Goal: Navigation & Orientation: Understand site structure

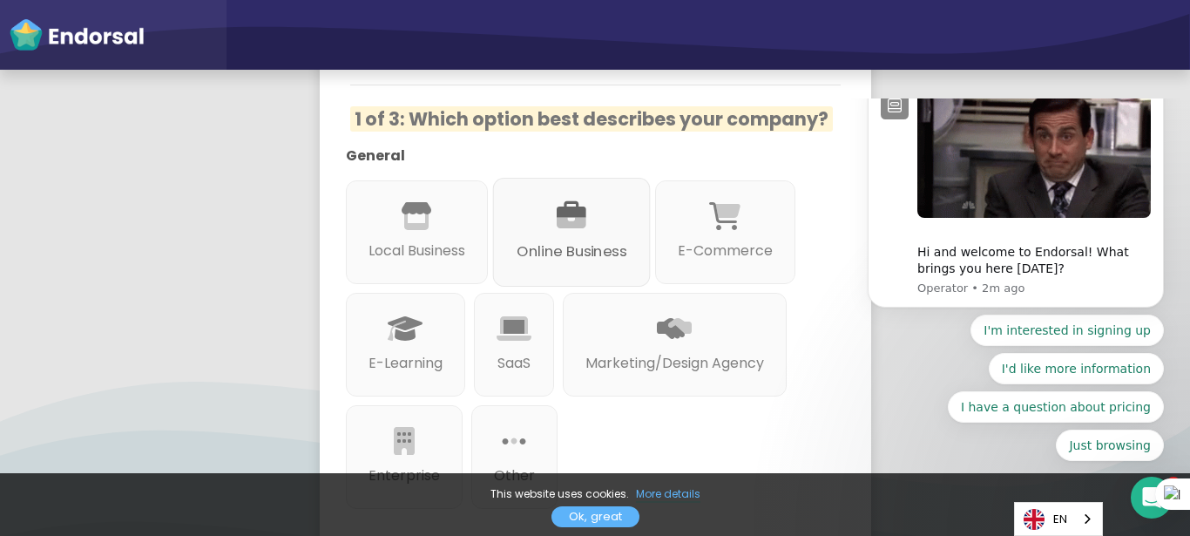
click at [583, 202] on icon at bounding box center [571, 217] width 30 height 30
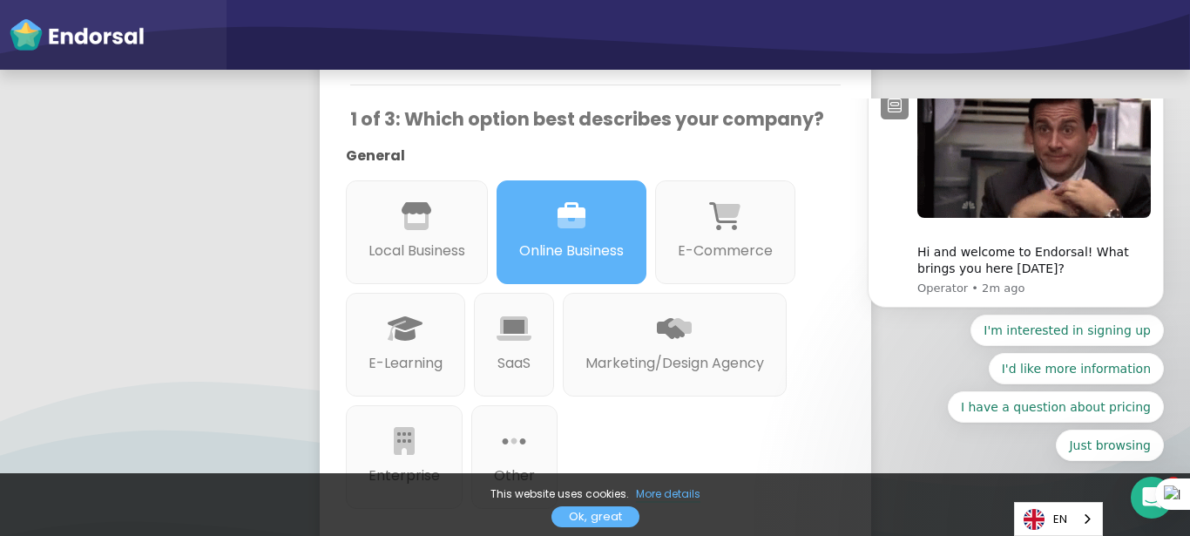
drag, startPoint x: 1175, startPoint y: 140, endPoint x: 1176, endPoint y: 158, distance: 17.4
click at [1176, 158] on body "Hi and welcome to Endorsal! What brings you here today? Operator • 2m ago I'm i…" at bounding box center [1015, 284] width 334 height 359
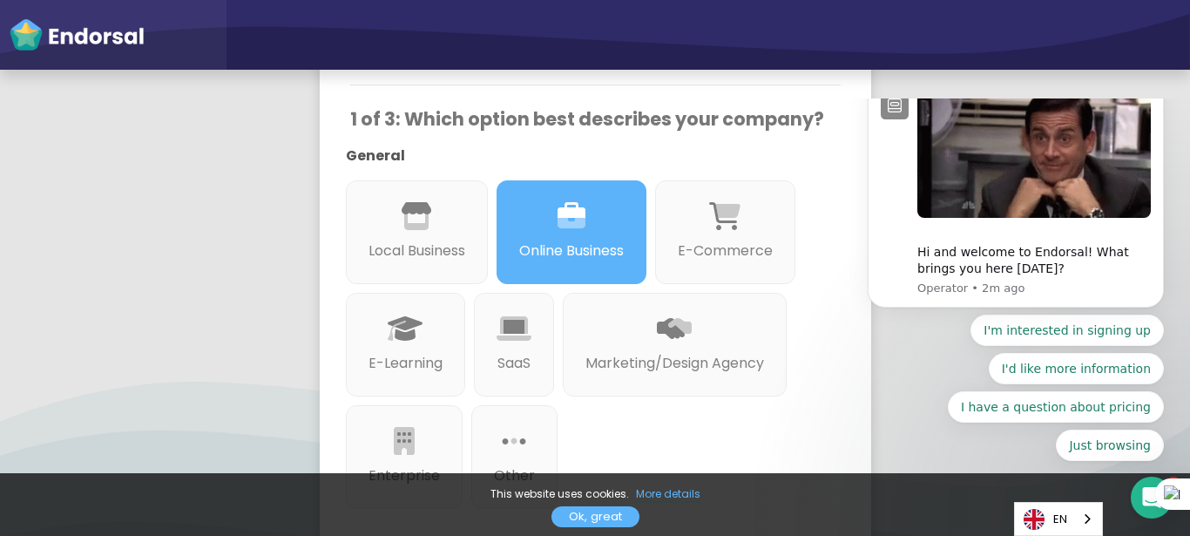
drag, startPoint x: 1176, startPoint y: 158, endPoint x: 1175, endPoint y: 173, distance: 15.7
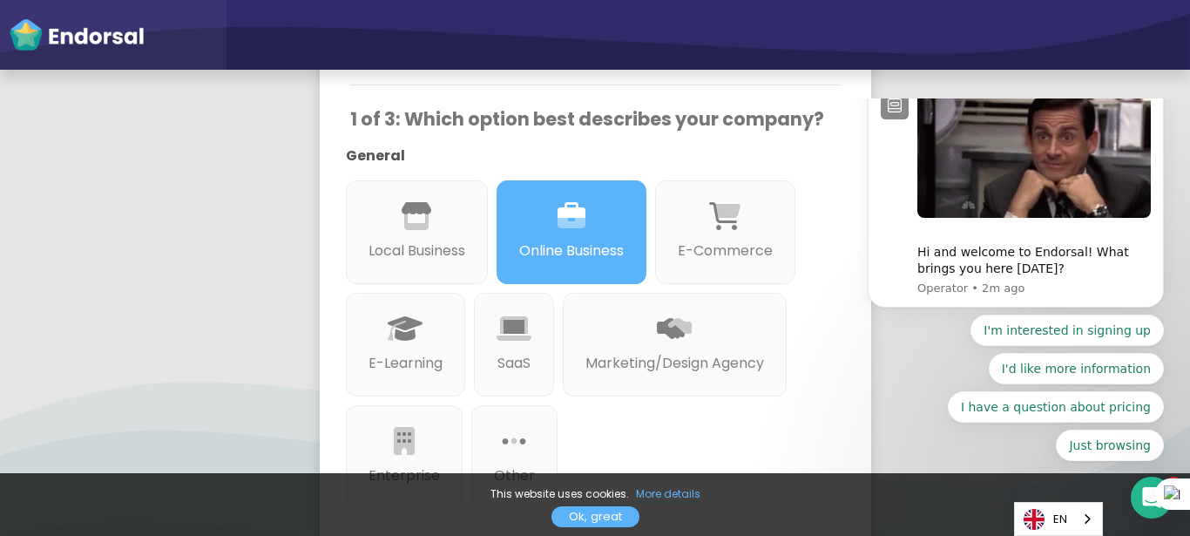
click at [1175, 173] on body "Hi and welcome to Endorsal! What brings you here today? Operator • 2m ago I'm i…" at bounding box center [1015, 284] width 334 height 359
drag, startPoint x: 1175, startPoint y: 173, endPoint x: 1175, endPoint y: 301, distance: 128.0
click at [1175, 301] on body "Hi and welcome to Endorsal! What brings you here today? Operator • 2m ago I'm i…" at bounding box center [1015, 284] width 334 height 359
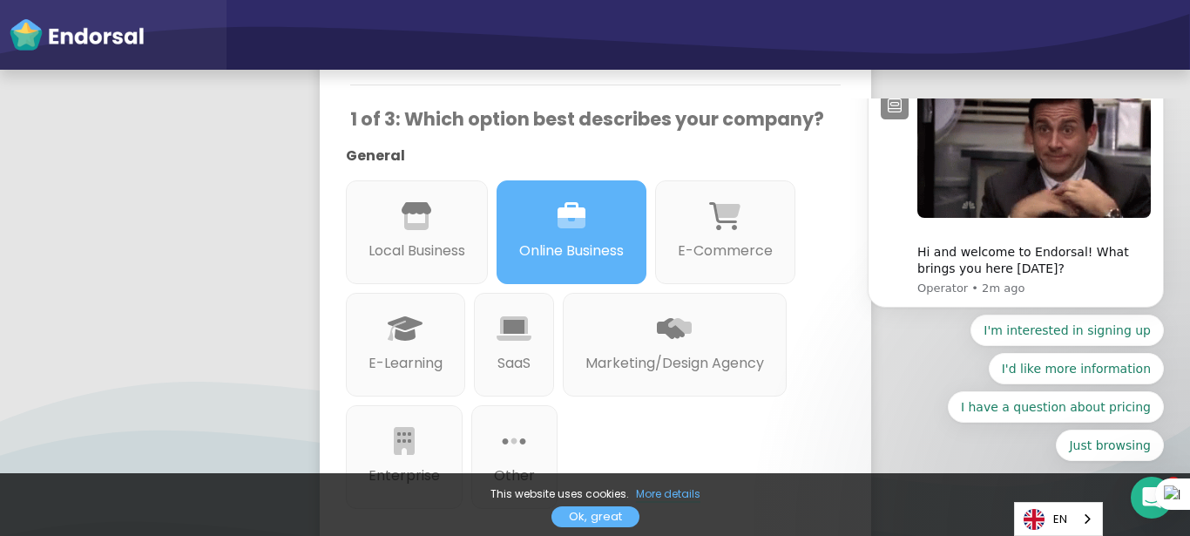
click at [583, 520] on link "Ok, great" at bounding box center [595, 516] width 88 height 21
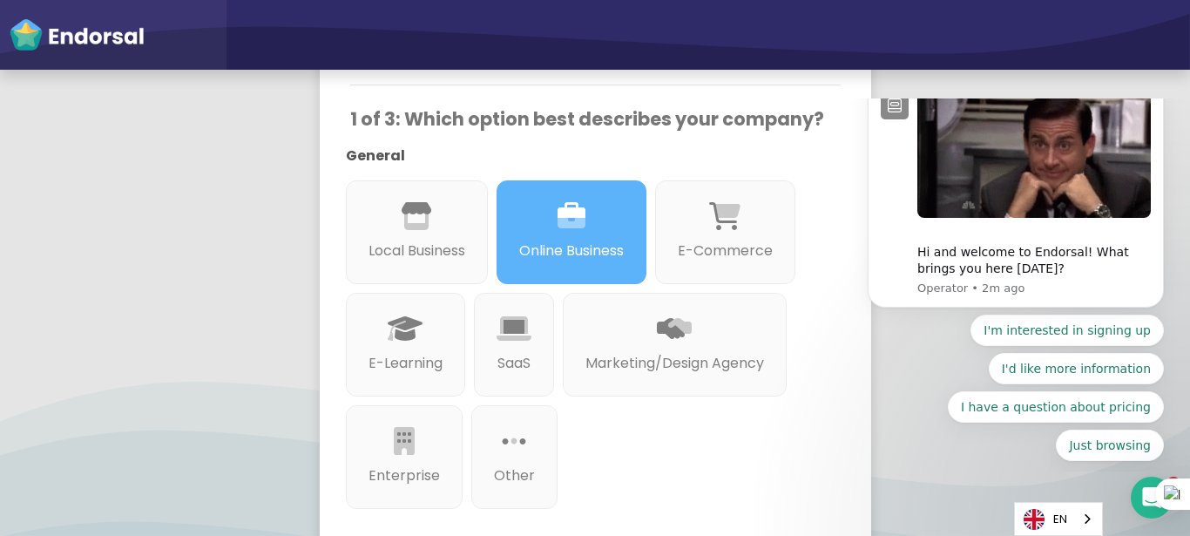
drag, startPoint x: 1175, startPoint y: 180, endPoint x: 1139, endPoint y: 85, distance: 101.4
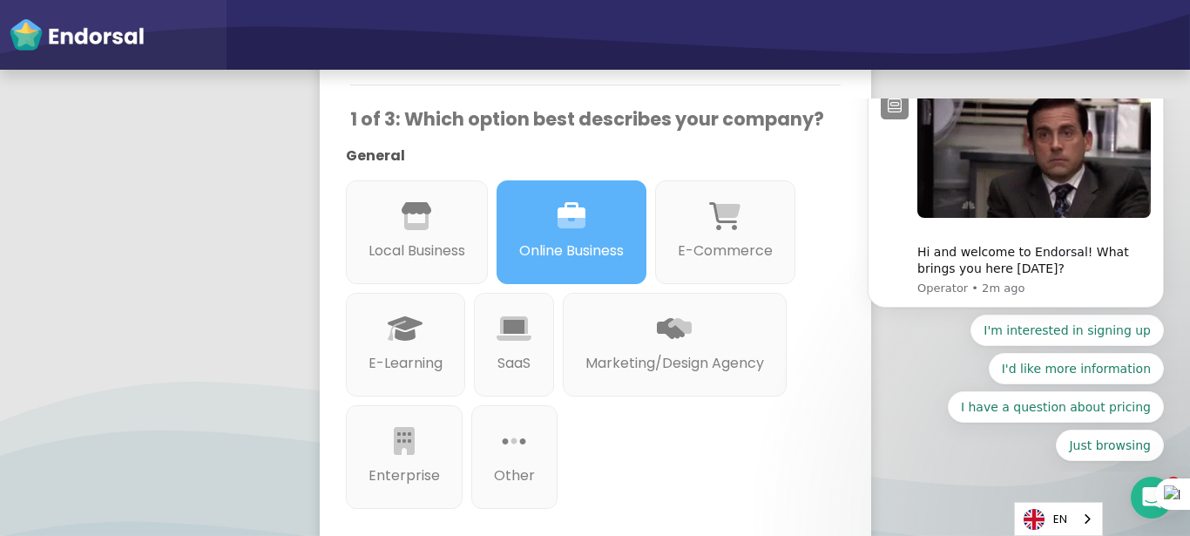
click at [1139, 98] on html "Hi and welcome to Endorsal! What brings you here today? Operator • 2m ago I'm i…" at bounding box center [1015, 284] width 348 height 373
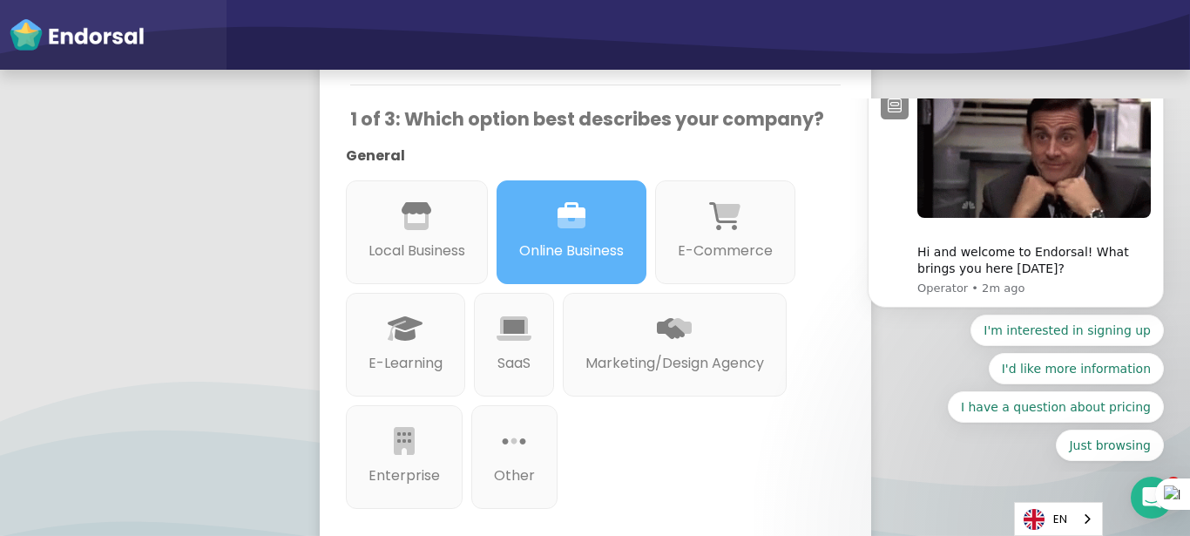
click at [1055, 93] on app-survey "👋 Hey Ajibola, welcome to Endorsal! Answering these very quick questions will h…" at bounding box center [595, 399] width 1190 height 1179
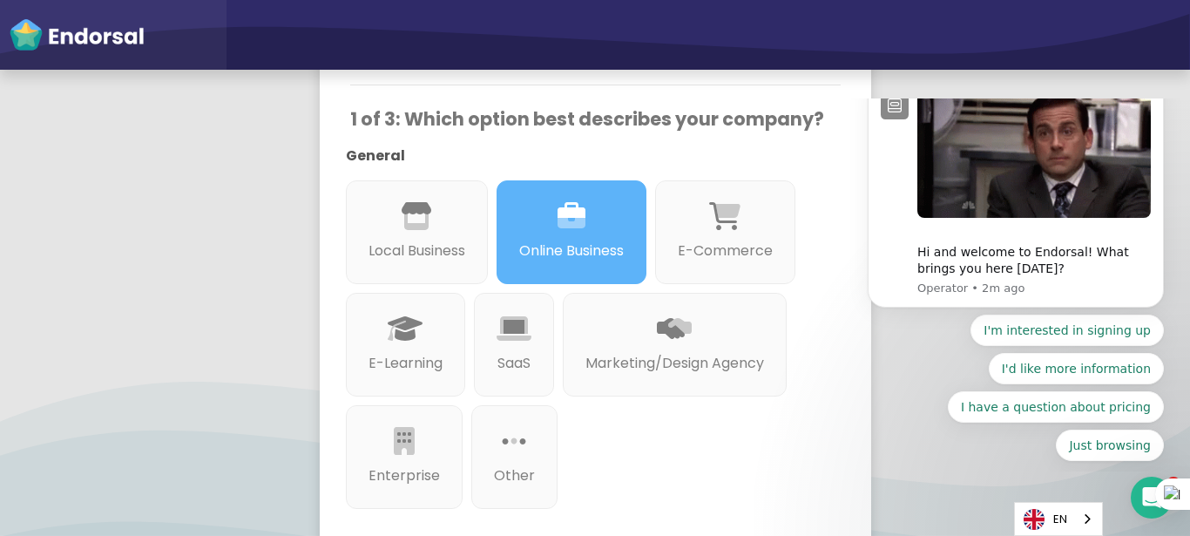
drag, startPoint x: 1173, startPoint y: 145, endPoint x: 1094, endPoint y: -105, distance: 262.2
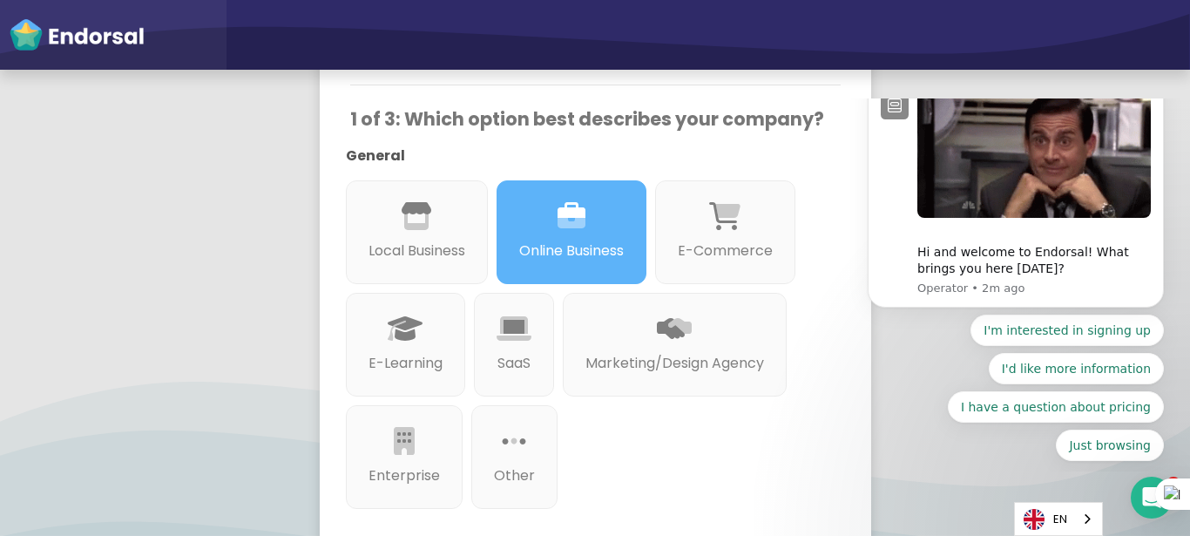
click at [1094, 98] on html "Hi and welcome to Endorsal! What brings you here today? Operator • 2m ago I'm i…" at bounding box center [1015, 284] width 348 height 373
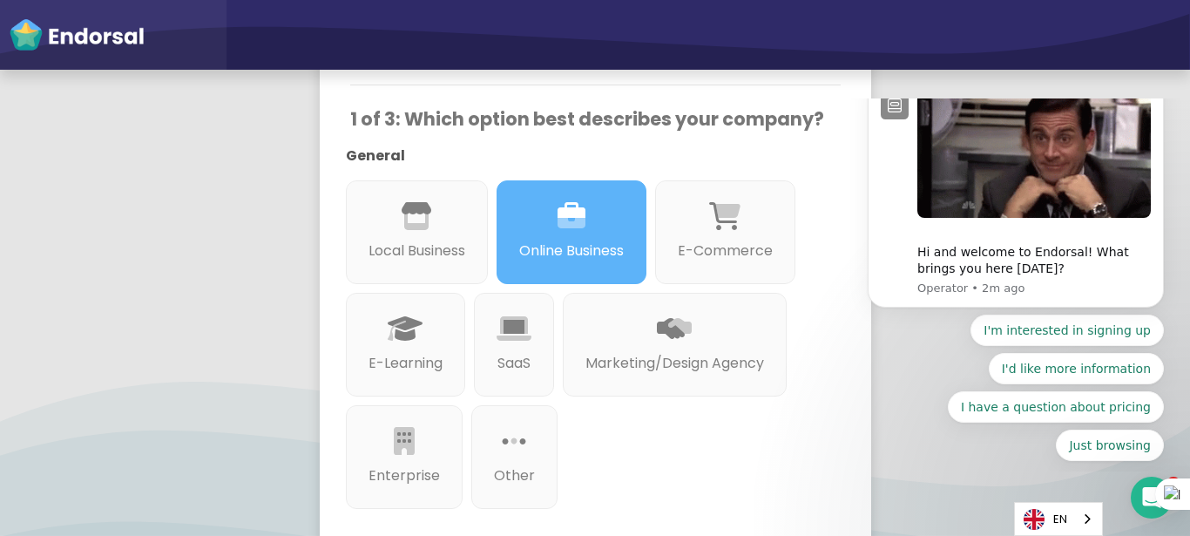
drag, startPoint x: 1174, startPoint y: 160, endPoint x: 1180, endPoint y: 294, distance: 134.2
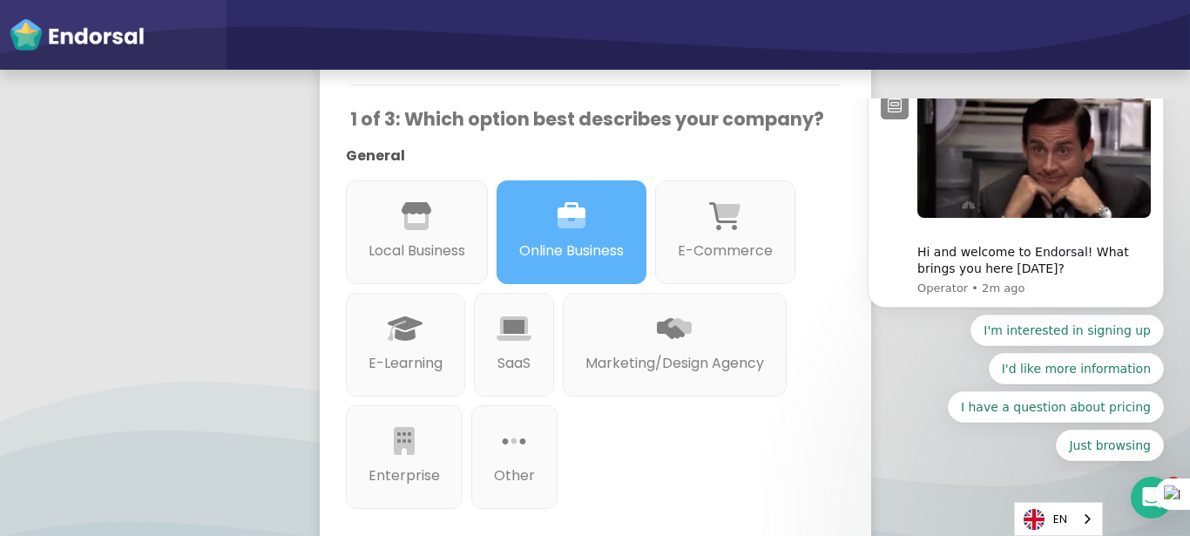
click at [1180, 294] on body "Hi and welcome to Endorsal! What brings you here today? Operator • 2m ago I'm i…" at bounding box center [1015, 284] width 334 height 359
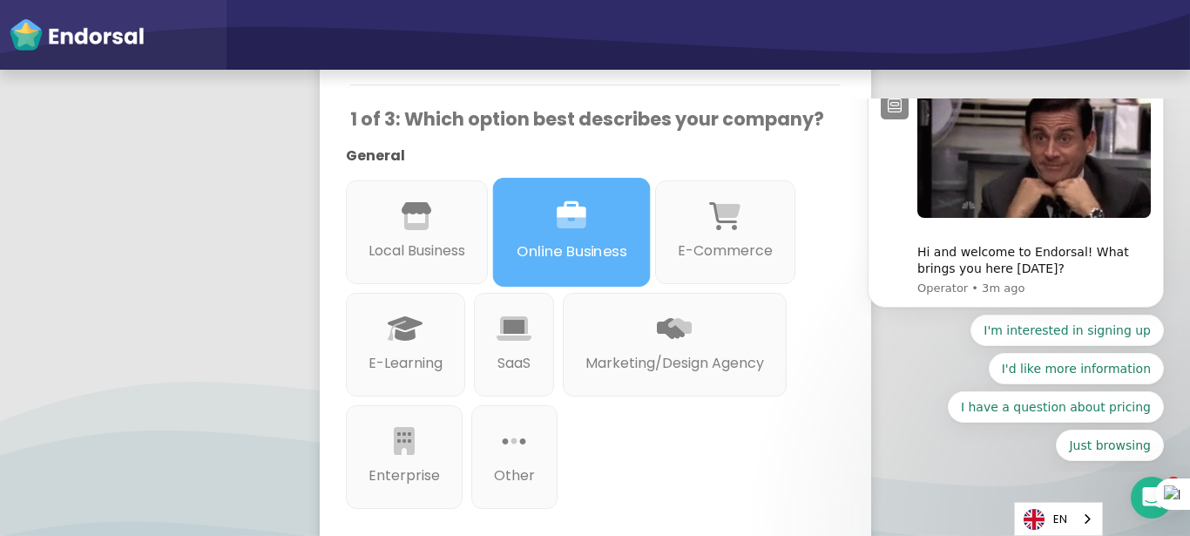
click at [579, 202] on icon at bounding box center [571, 217] width 30 height 30
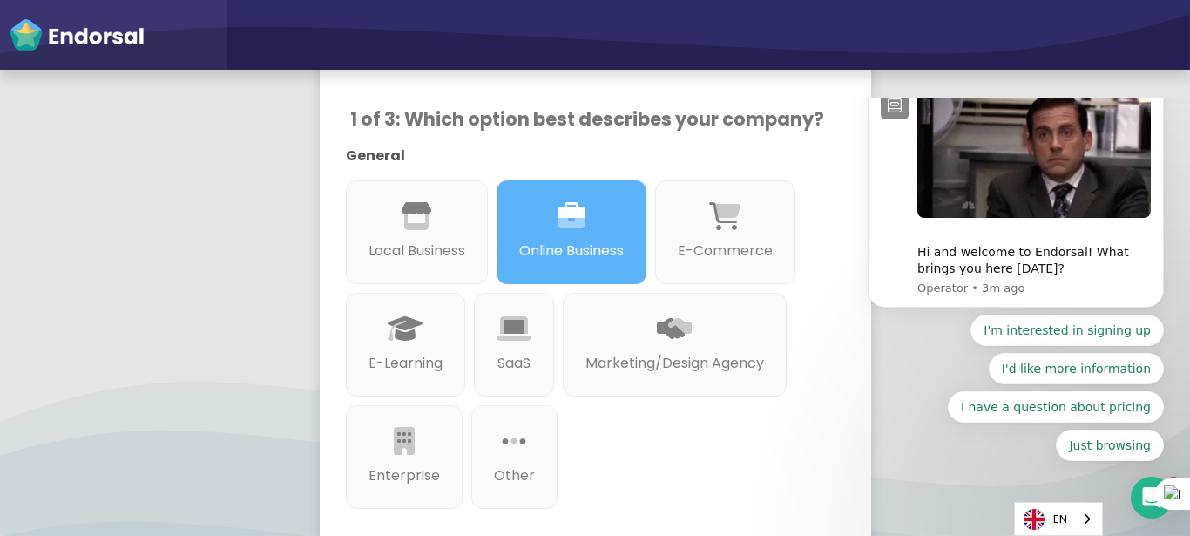
drag, startPoint x: 1175, startPoint y: 169, endPoint x: 1171, endPoint y: 270, distance: 101.1
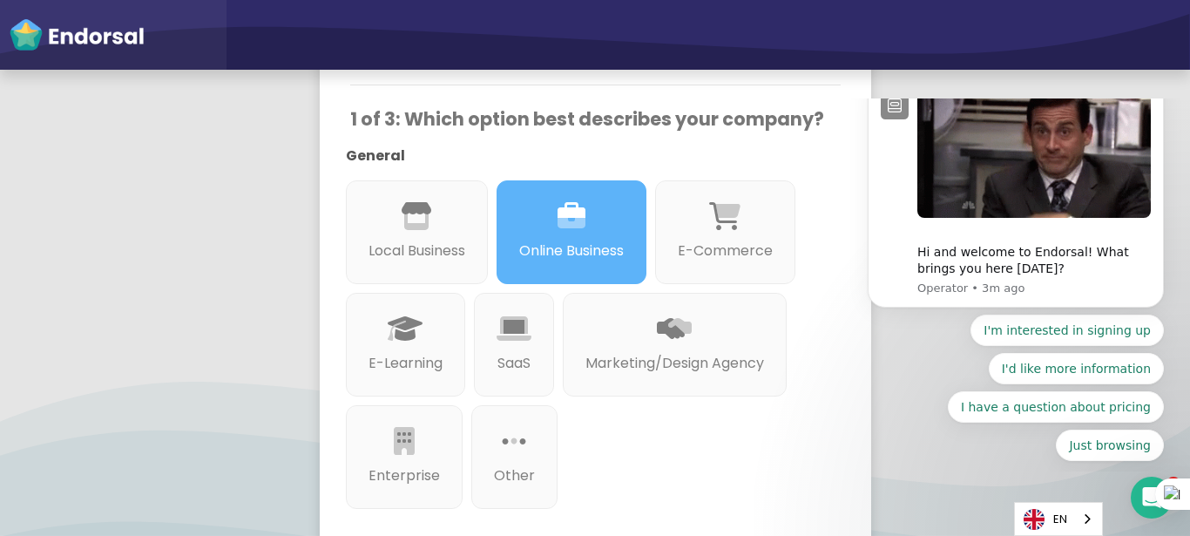
click at [1171, 270] on body "Hi and welcome to Endorsal! What brings you here today? Operator • 3m ago I'm i…" at bounding box center [1015, 284] width 334 height 359
